Goal: Navigation & Orientation: Find specific page/section

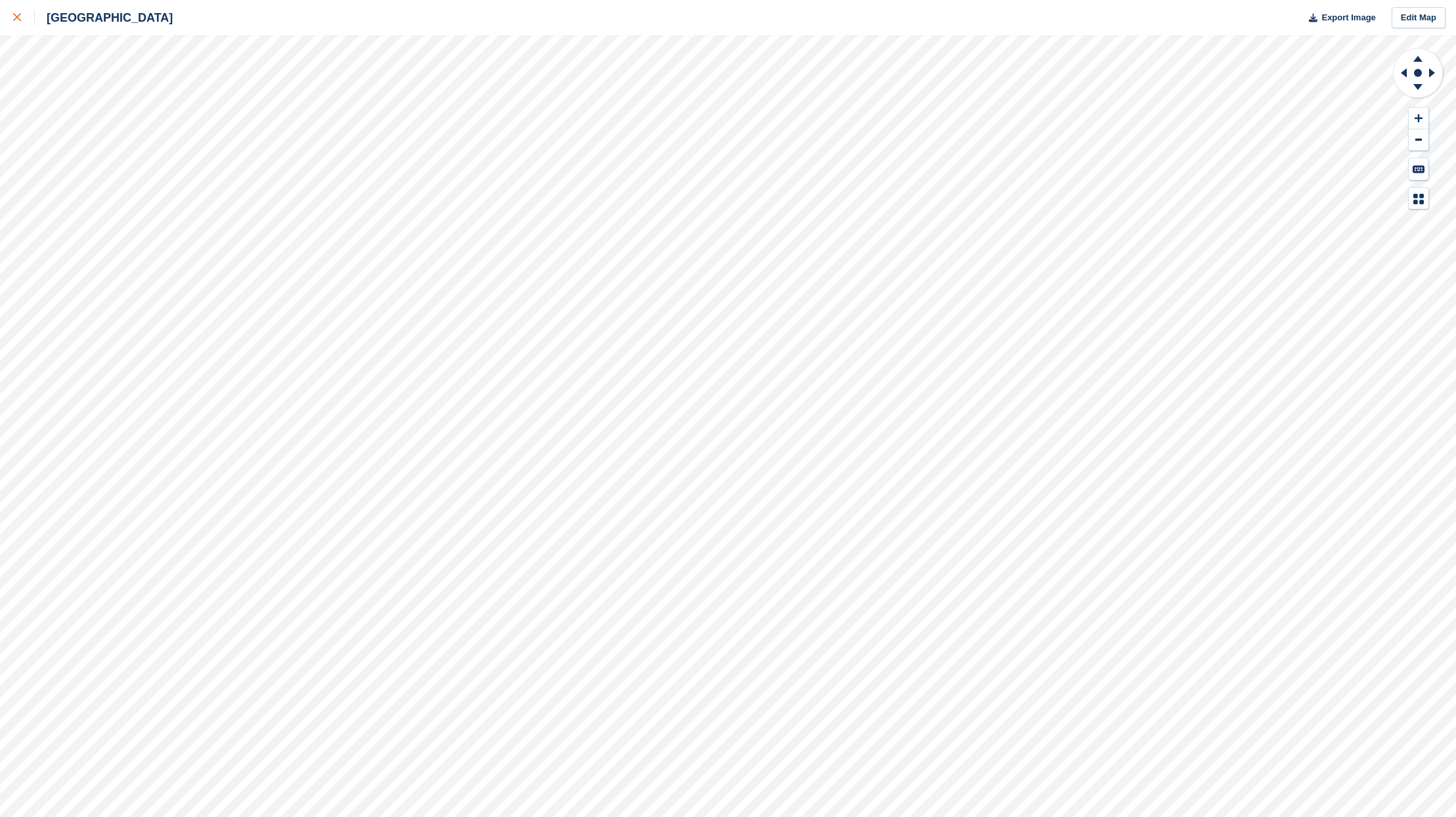
click at [22, 17] on div at bounding box center [24, 17] width 21 height 16
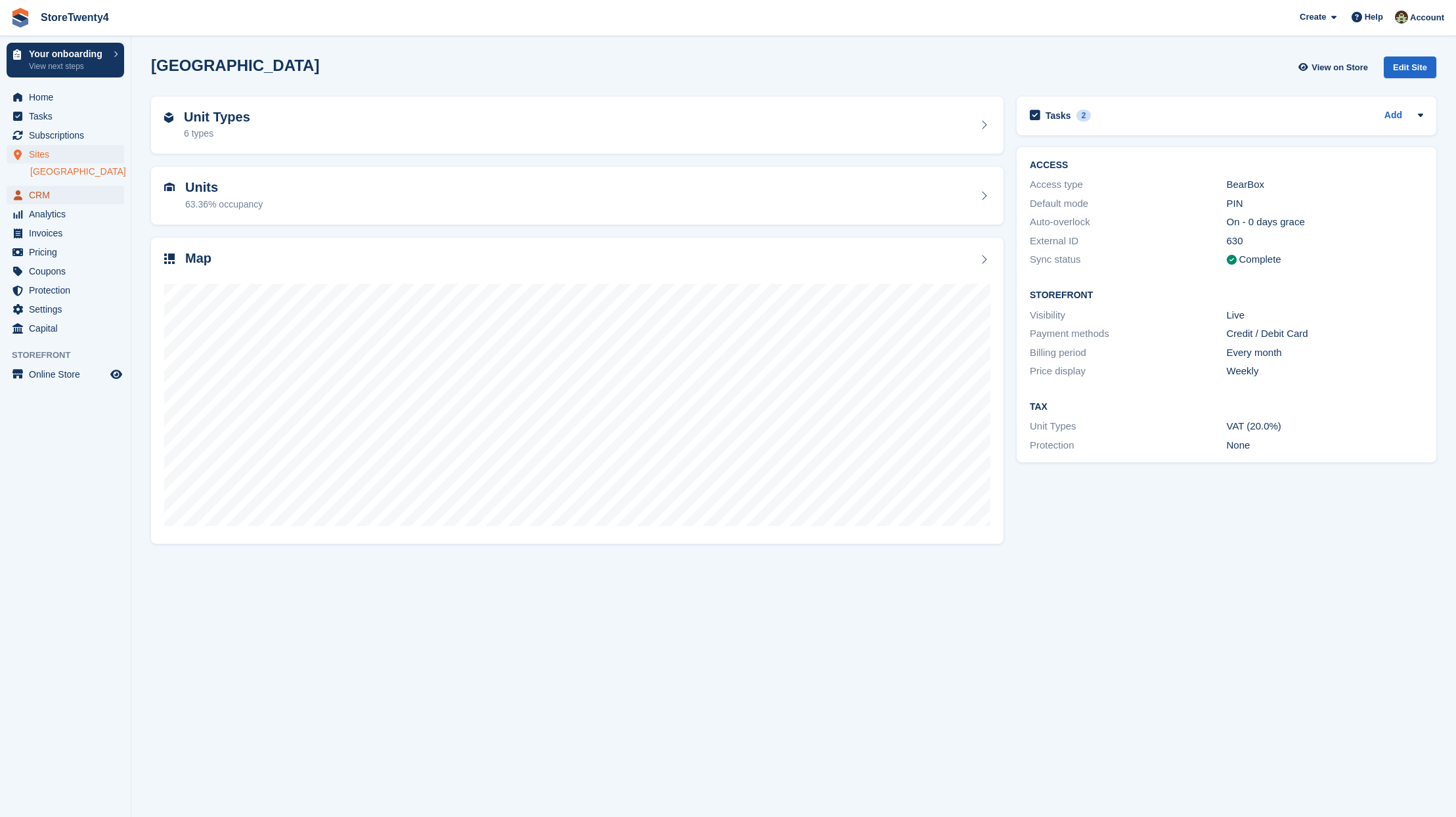
click at [41, 204] on span "CRM" at bounding box center [69, 195] width 79 height 19
